Goal: Task Accomplishment & Management: Manage account settings

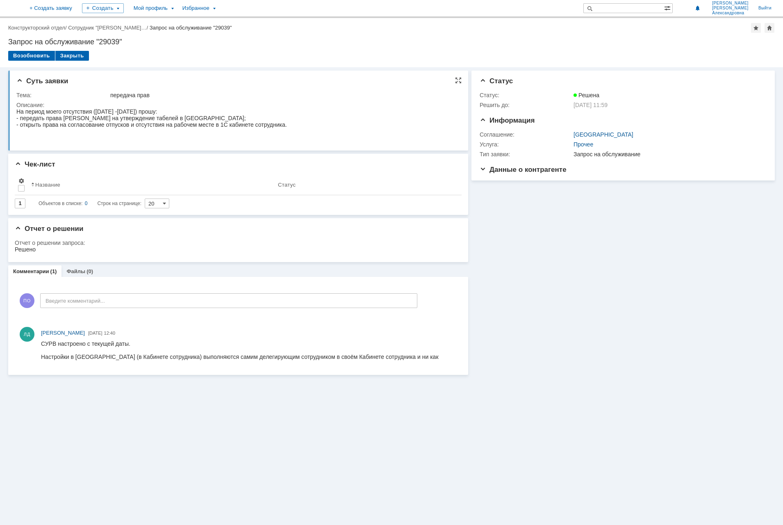
click at [372, 140] on html "На период моего отсутствия ([DATE] -[DATE]) прошу: - передать права [PERSON_NAM…" at bounding box center [236, 124] width 441 height 33
click at [125, 30] on link "Сотрудник "[PERSON_NAME]…" at bounding box center [107, 28] width 78 height 6
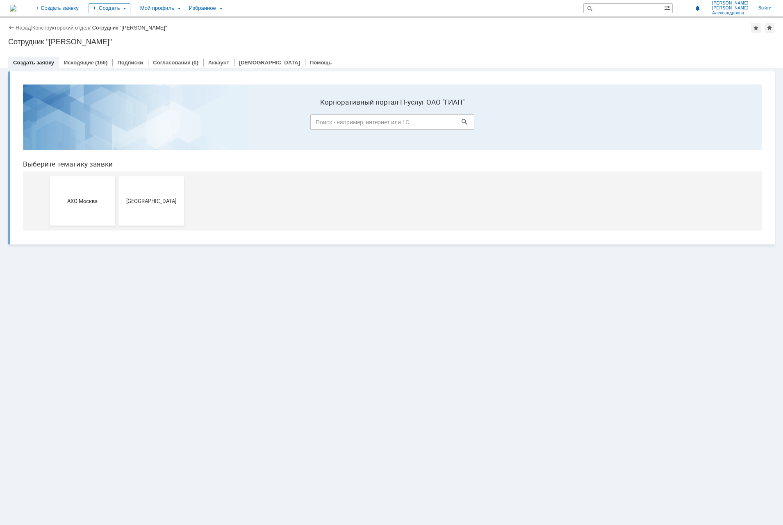
click at [77, 63] on link "Исходящие" at bounding box center [79, 62] width 30 height 6
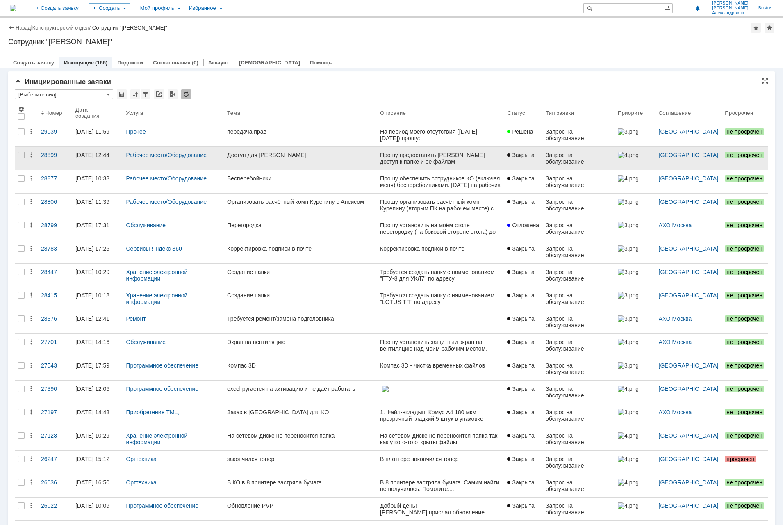
click at [256, 155] on div "Доступ для [PERSON_NAME]" at bounding box center [300, 155] width 146 height 7
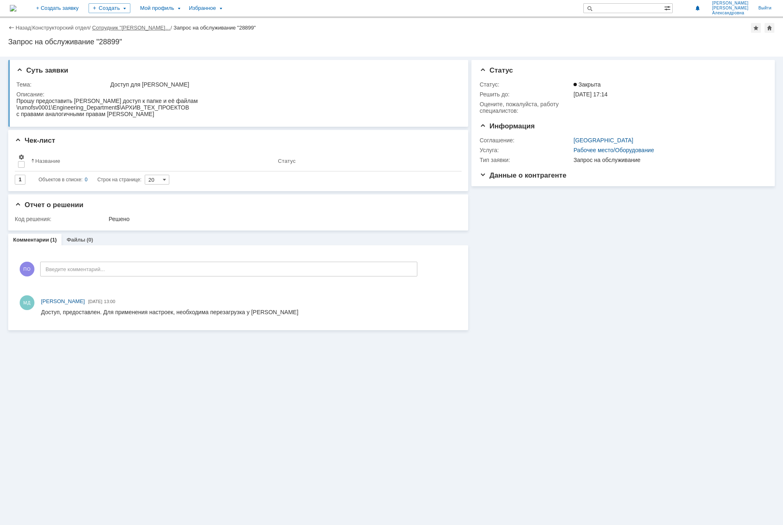
click at [135, 27] on link "Сотрудник "[PERSON_NAME]…" at bounding box center [131, 28] width 78 height 6
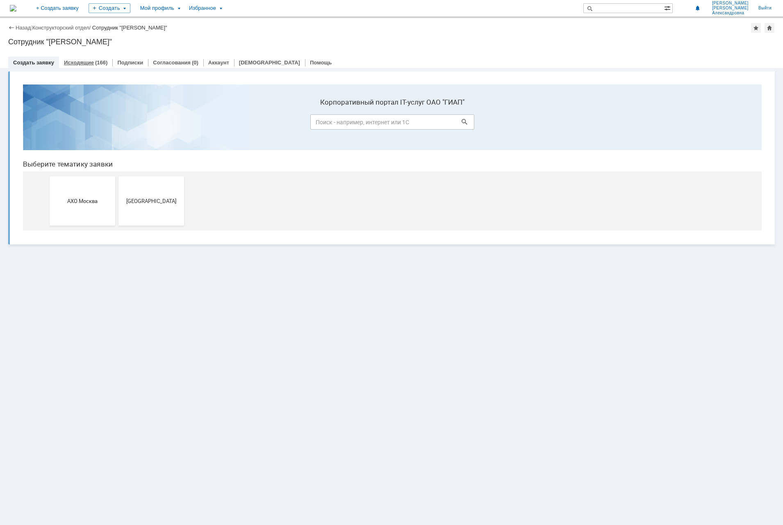
click at [64, 58] on div "Исходящие (166)" at bounding box center [85, 63] width 53 height 12
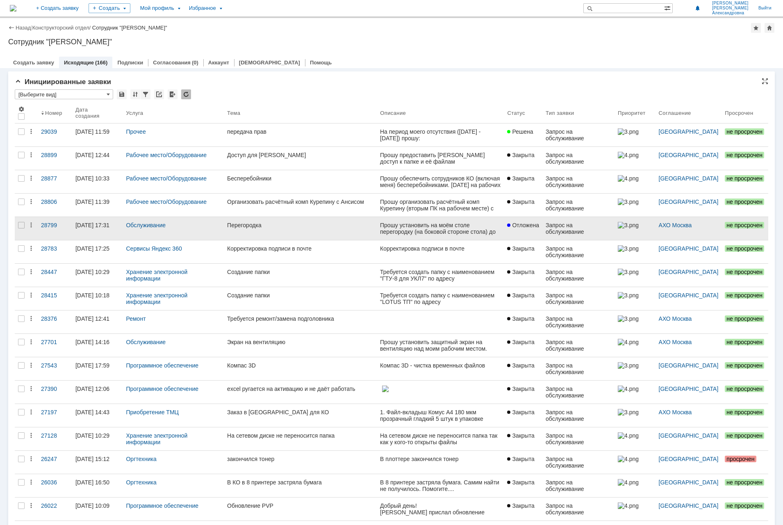
click at [250, 224] on div "Перегородка" at bounding box center [300, 225] width 146 height 7
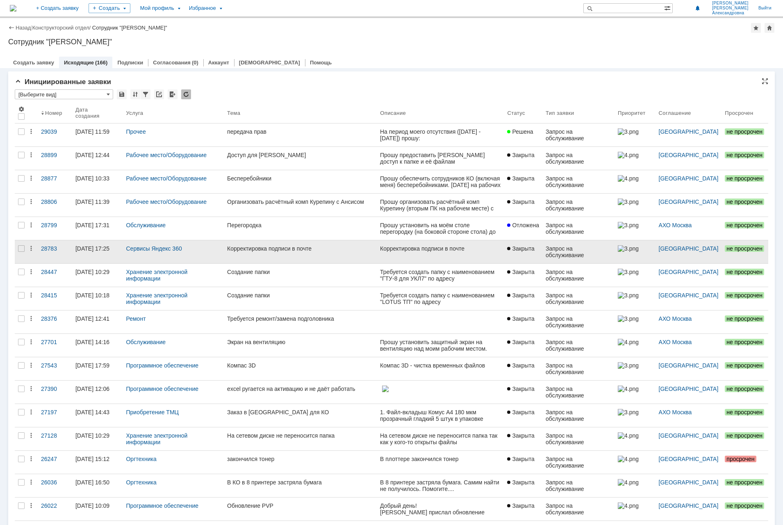
click at [308, 255] on link "Корректировка подписи в почте" at bounding box center [300, 251] width 153 height 23
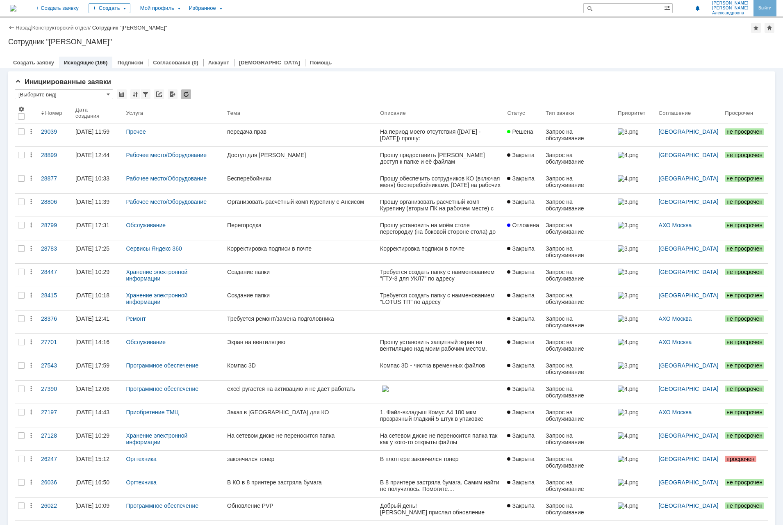
click at [767, 5] on link "Выйти" at bounding box center [765, 8] width 23 height 16
